Goal: Feedback & Contribution: Submit feedback/report problem

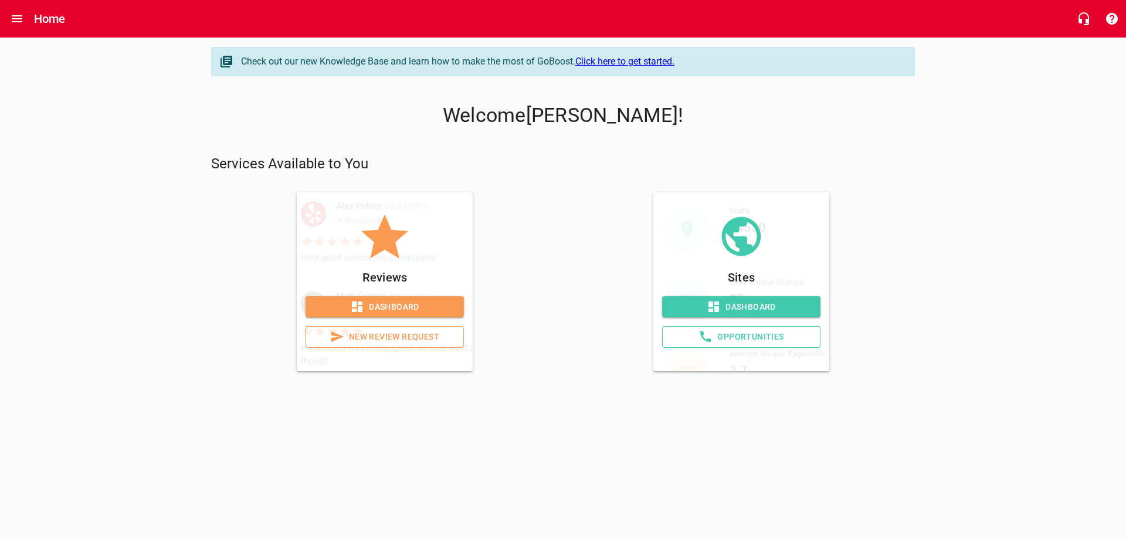
click at [388, 307] on span "Dashboard" at bounding box center [385, 307] width 140 height 15
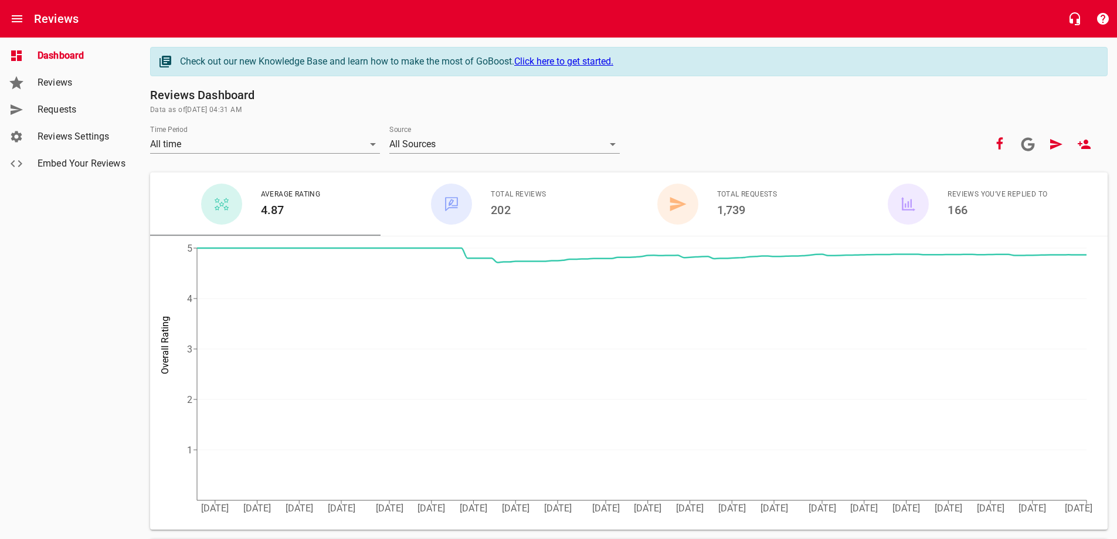
click at [66, 107] on span "Requests" at bounding box center [82, 110] width 89 height 14
